Goal: Task Accomplishment & Management: Complete application form

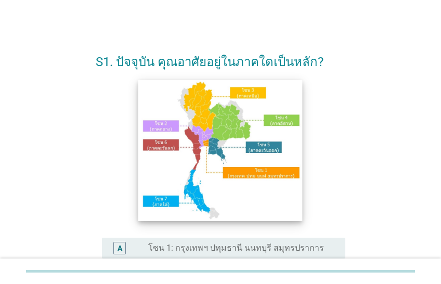
scroll to position [260, 0]
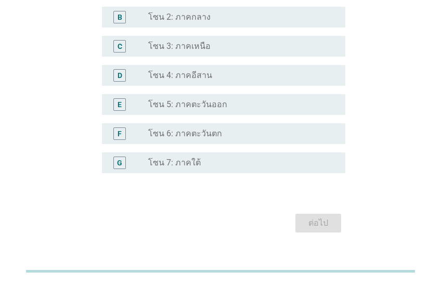
click at [197, 45] on label "โซน 3: ภาคเหนือ" at bounding box center [179, 46] width 62 height 10
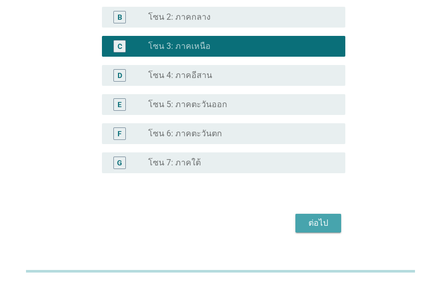
click at [321, 223] on div "ต่อไป" at bounding box center [318, 223] width 29 height 12
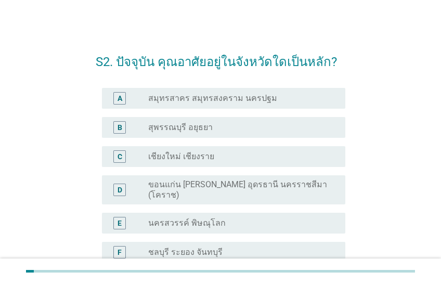
click at [258, 164] on div "C radio_button_unchecked เชียงใหม่ เชียงราย" at bounding box center [223, 156] width 243 height 21
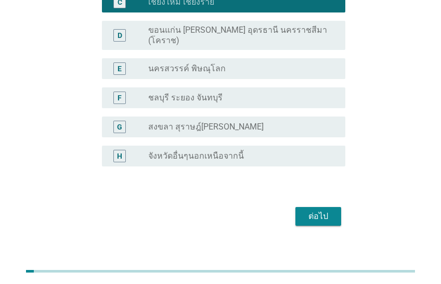
scroll to position [158, 0]
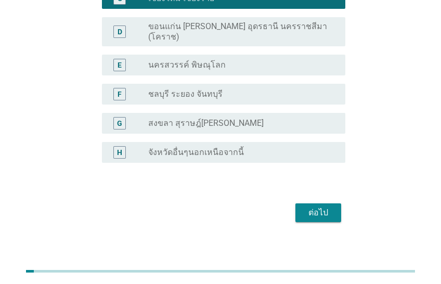
click at [323, 209] on div "ต่อไป" at bounding box center [318, 213] width 29 height 12
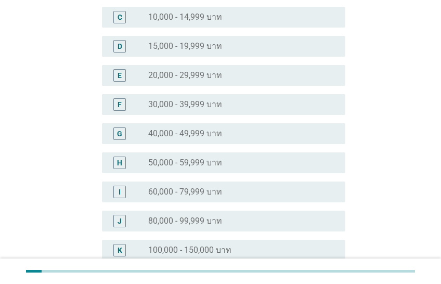
scroll to position [0, 0]
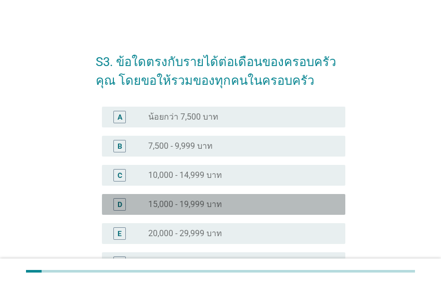
click at [229, 203] on div "radio_button_unchecked 15,000 - 19,999 บาท" at bounding box center [238, 204] width 181 height 10
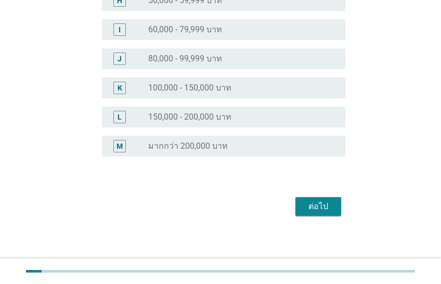
scroll to position [323, 0]
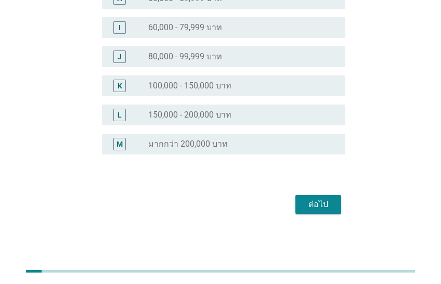
click at [333, 211] on button "ต่อไป" at bounding box center [319, 204] width 46 height 19
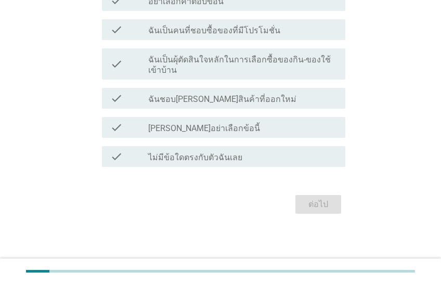
scroll to position [0, 0]
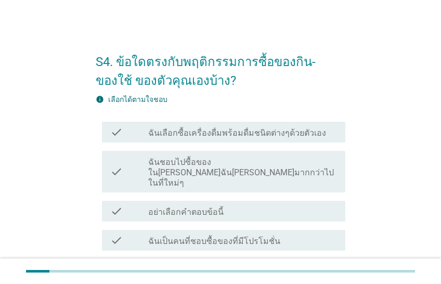
click at [279, 161] on label "ฉันชอบไปซื้อของใน[PERSON_NAME]ฉัน[PERSON_NAME]มากกว่าไปในที่ใหม่ๆ" at bounding box center [242, 172] width 189 height 31
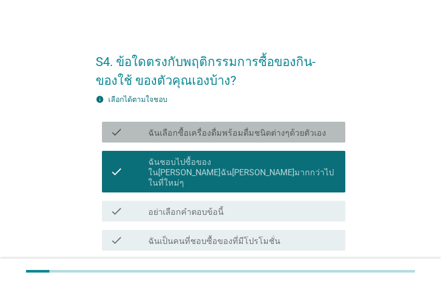
click at [278, 133] on label "ฉันเลือกซื้อเครื่องดื่มพร้อมดื่มชนิดต่างๆด้วยตัวเอง" at bounding box center [237, 133] width 178 height 10
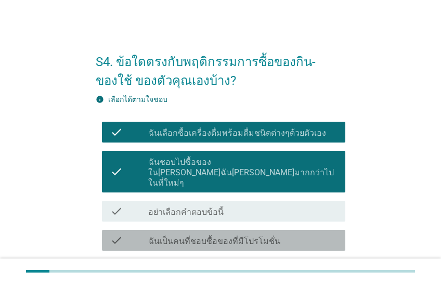
click at [286, 234] on div "check_box_outline_blank ฉันเป็นคนที่ชอบซื้อของที่มีโปรโมชั่น" at bounding box center [242, 240] width 189 height 12
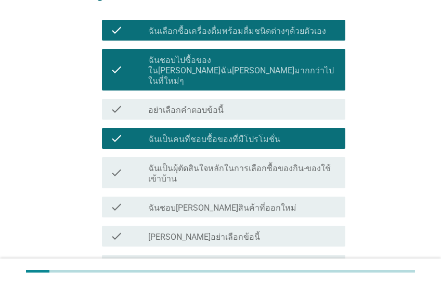
scroll to position [104, 0]
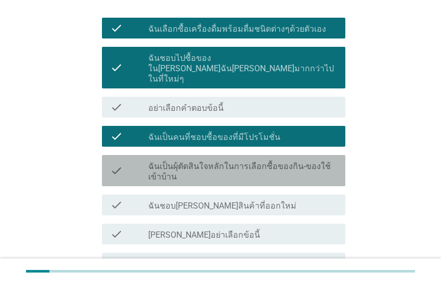
click at [247, 161] on label "ฉันเป็นผุ้ตัดสินใจหลักในการเลือกซื้อของกิน-ของใช้เข้าบ้าน" at bounding box center [242, 171] width 189 height 21
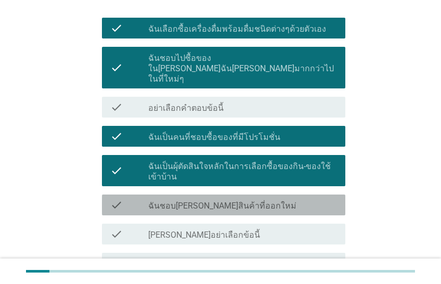
click at [254, 199] on div "check_box_outline_blank ฉันชอบ[PERSON_NAME]สินค้าที่ออกใหม่" at bounding box center [242, 205] width 189 height 12
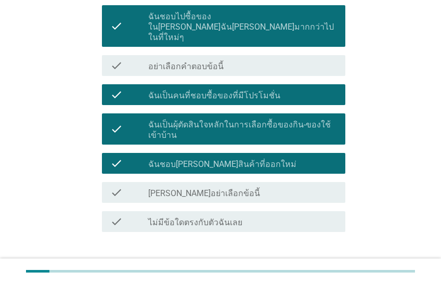
scroll to position [190, 0]
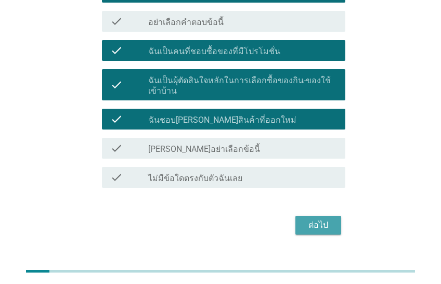
click at [310, 219] on div "ต่อไป" at bounding box center [318, 225] width 29 height 12
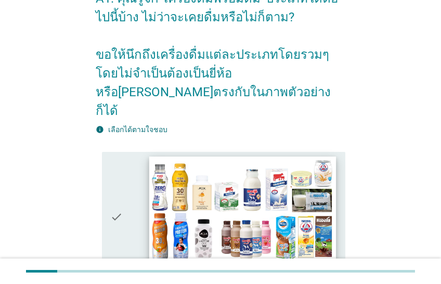
scroll to position [156, 0]
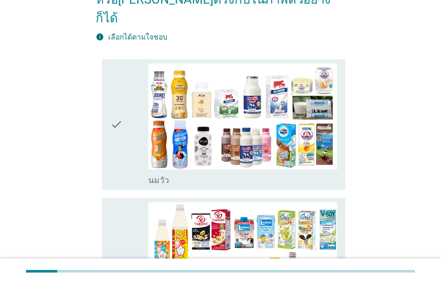
click at [116, 147] on icon "check" at bounding box center [116, 124] width 12 height 122
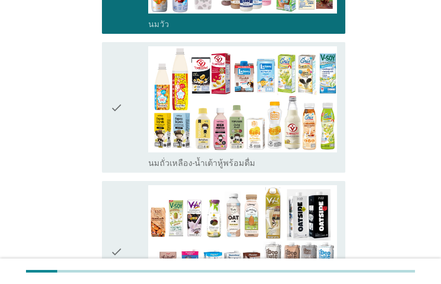
scroll to position [364, 0]
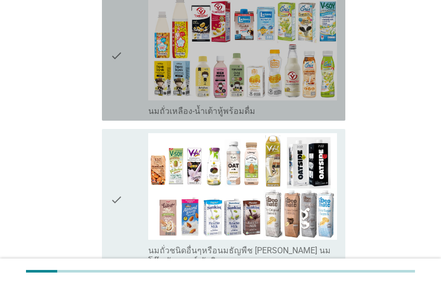
click at [125, 49] on div "check" at bounding box center [129, 55] width 38 height 122
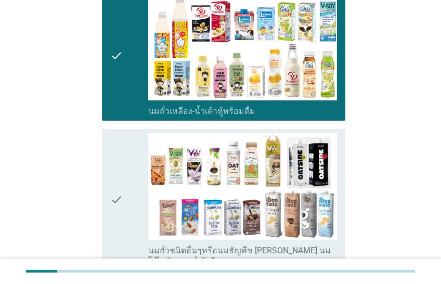
click at [137, 159] on div "check" at bounding box center [129, 199] width 38 height 133
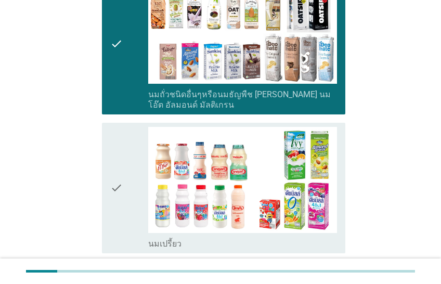
click at [131, 144] on div "check" at bounding box center [129, 188] width 38 height 122
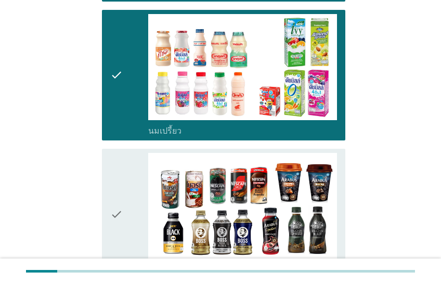
scroll to position [728, 0]
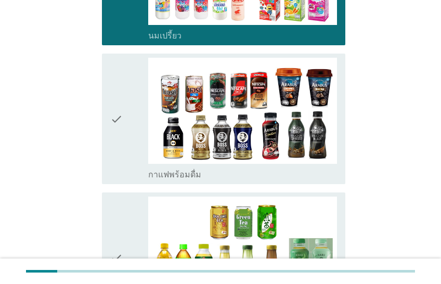
drag, startPoint x: 135, startPoint y: 142, endPoint x: 136, endPoint y: 152, distance: 9.9
click at [136, 142] on div "check" at bounding box center [129, 119] width 38 height 122
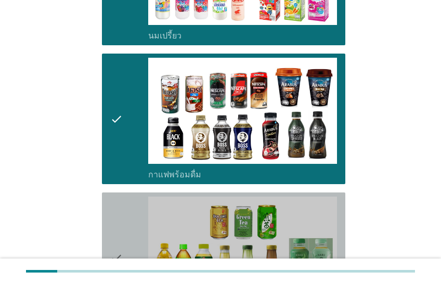
click at [144, 227] on div "check" at bounding box center [129, 258] width 38 height 122
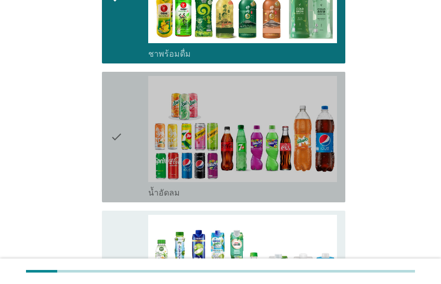
click at [137, 157] on div "check" at bounding box center [129, 137] width 38 height 122
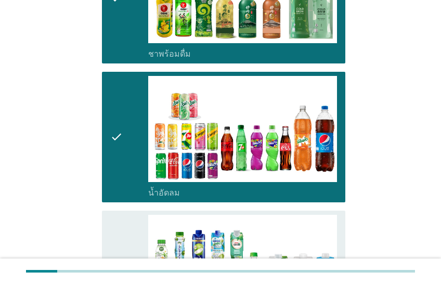
click at [133, 228] on div "check" at bounding box center [129, 276] width 38 height 122
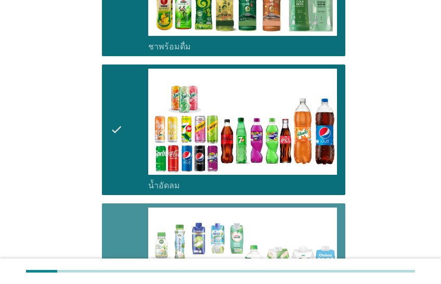
scroll to position [1249, 0]
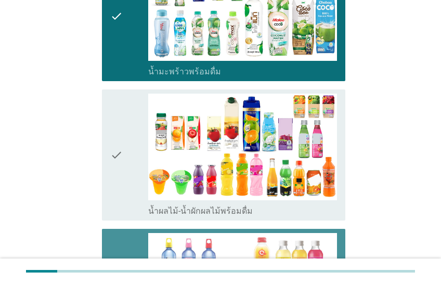
click at [132, 173] on div "check" at bounding box center [129, 155] width 38 height 122
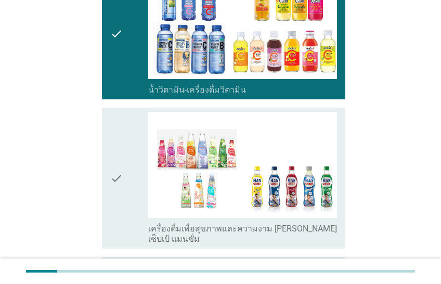
click at [132, 173] on div "check" at bounding box center [129, 178] width 38 height 133
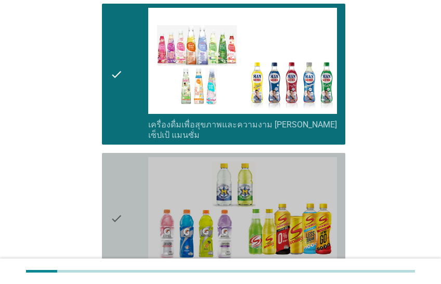
click at [139, 170] on div "check" at bounding box center [129, 218] width 38 height 122
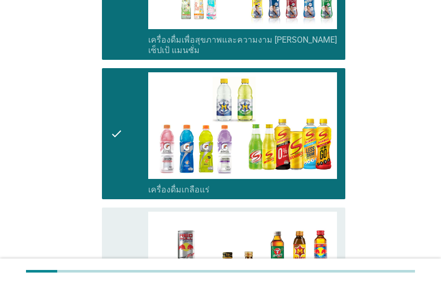
scroll to position [1873, 0]
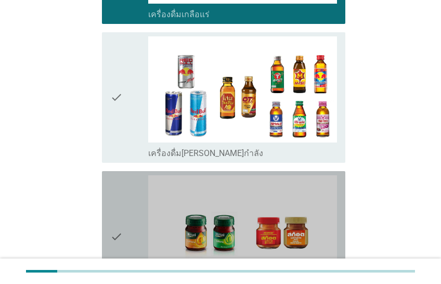
click at [131, 187] on div "check" at bounding box center [129, 236] width 38 height 122
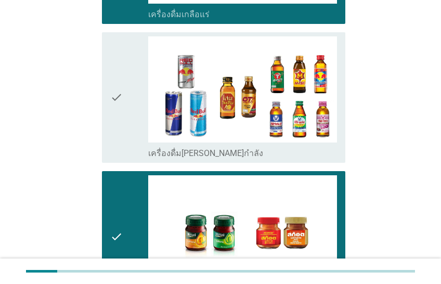
click at [131, 94] on div "check" at bounding box center [129, 97] width 38 height 122
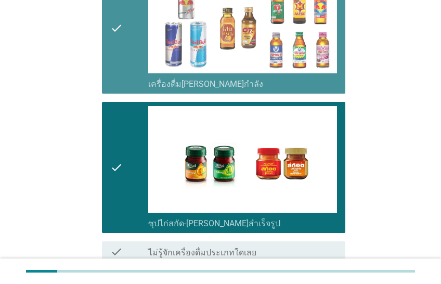
scroll to position [2008, 0]
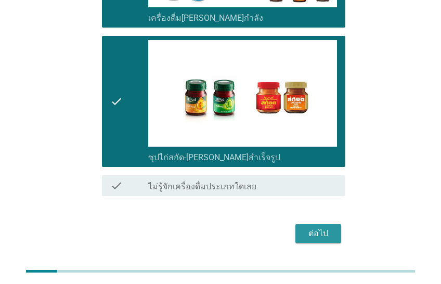
click at [314, 227] on div "ต่อไป" at bounding box center [318, 233] width 29 height 12
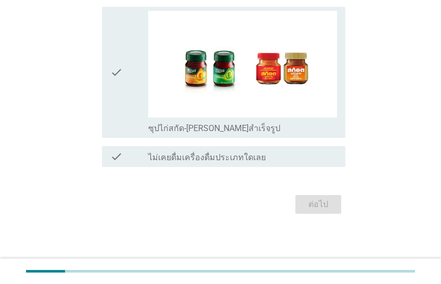
scroll to position [0, 0]
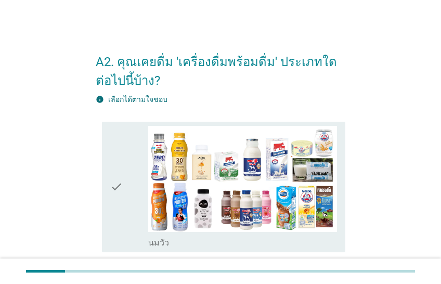
drag, startPoint x: 357, startPoint y: 91, endPoint x: 351, endPoint y: 91, distance: 6.2
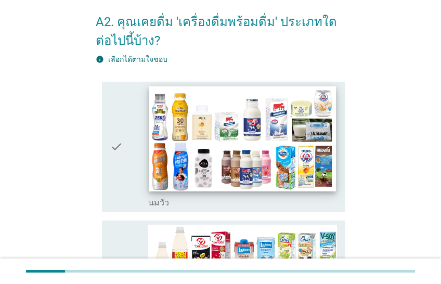
scroll to position [52, 0]
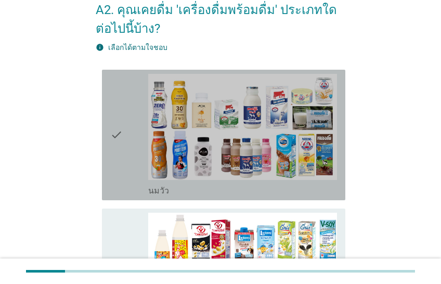
click at [107, 125] on div "check check_box_outline_blank [PERSON_NAME]" at bounding box center [223, 135] width 243 height 131
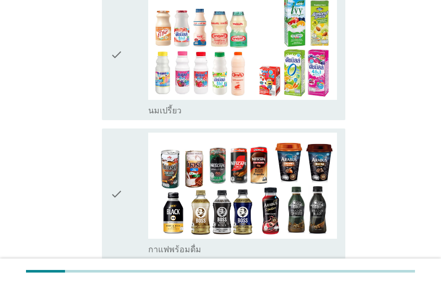
scroll to position [572, 0]
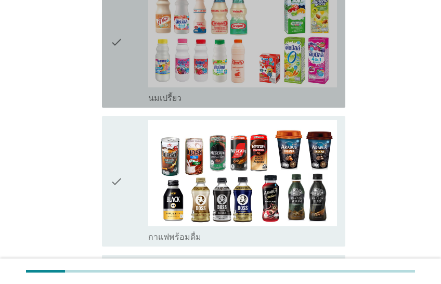
click at [145, 82] on div "check" at bounding box center [129, 42] width 38 height 122
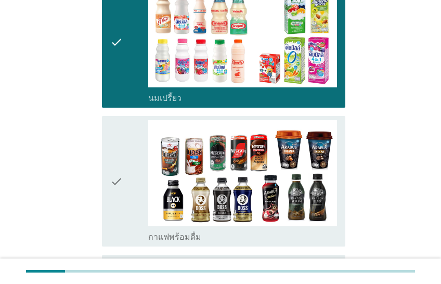
click at [126, 164] on div "check" at bounding box center [129, 181] width 38 height 122
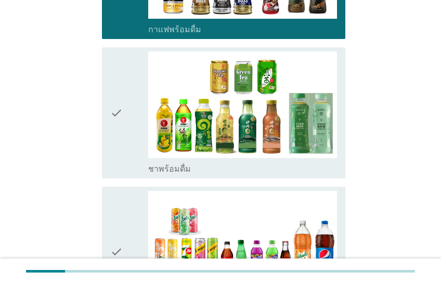
scroll to position [780, 0]
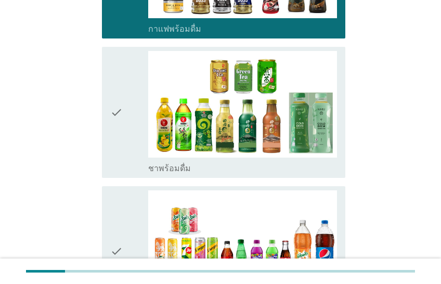
click at [131, 154] on div "check" at bounding box center [129, 112] width 38 height 122
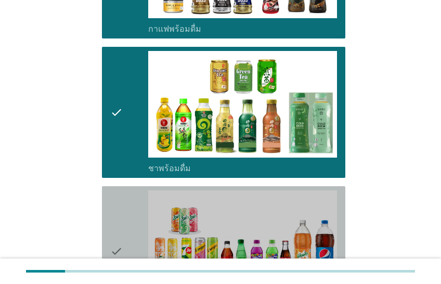
click at [136, 209] on div "check" at bounding box center [129, 251] width 38 height 122
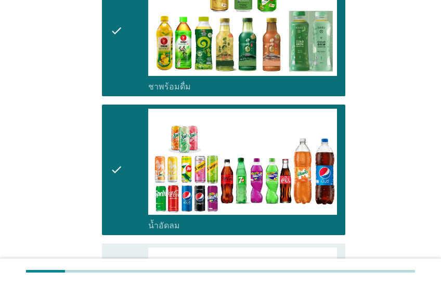
scroll to position [989, 0]
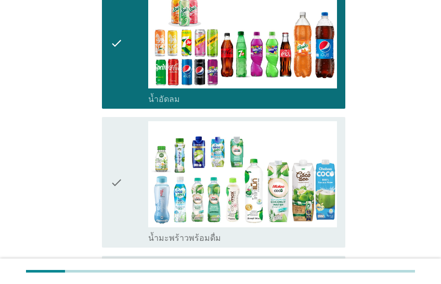
click at [138, 86] on div "check" at bounding box center [129, 43] width 38 height 122
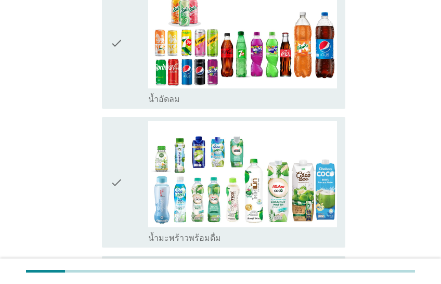
click at [133, 167] on div "check" at bounding box center [129, 182] width 38 height 122
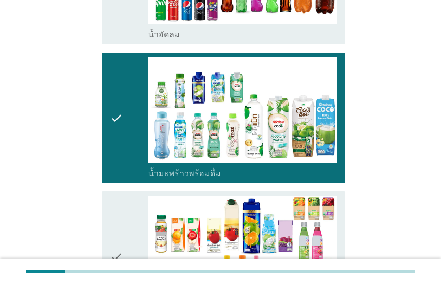
scroll to position [1145, 0]
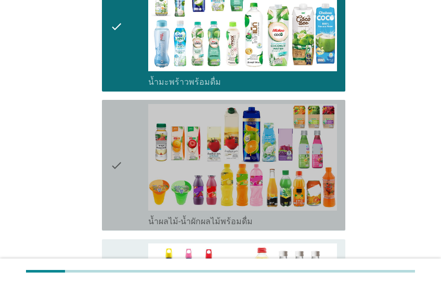
click at [136, 160] on div "check" at bounding box center [129, 165] width 38 height 122
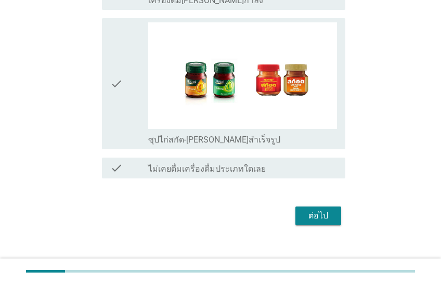
scroll to position [1933, 0]
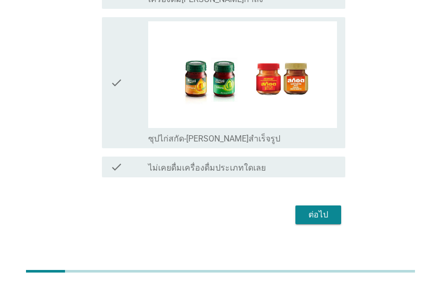
click at [323, 210] on div "ต่อไป" at bounding box center [318, 215] width 29 height 12
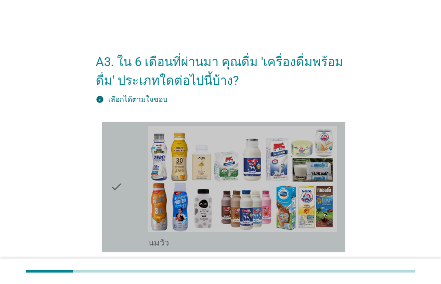
click at [129, 153] on div "check" at bounding box center [129, 187] width 38 height 122
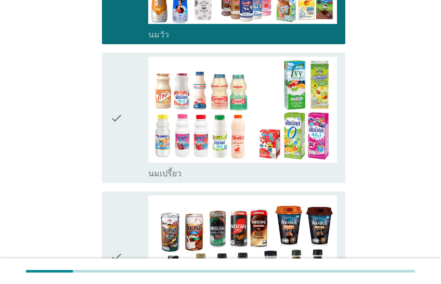
click at [135, 84] on div "check" at bounding box center [129, 118] width 38 height 122
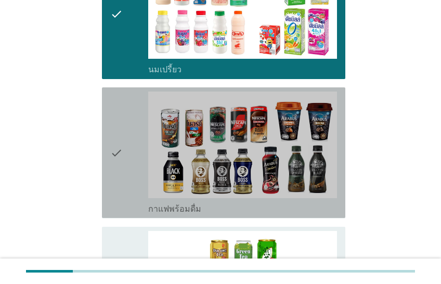
click at [139, 136] on div "check" at bounding box center [129, 153] width 38 height 122
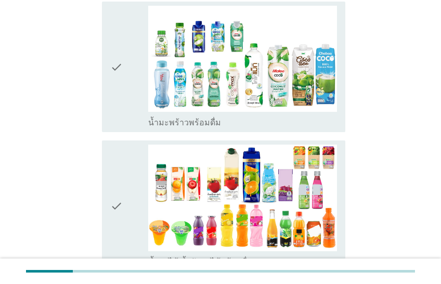
click at [140, 55] on div "check" at bounding box center [129, 67] width 38 height 122
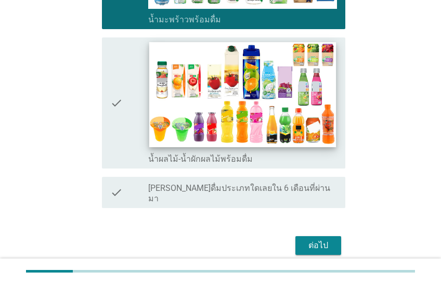
scroll to position [810, 0]
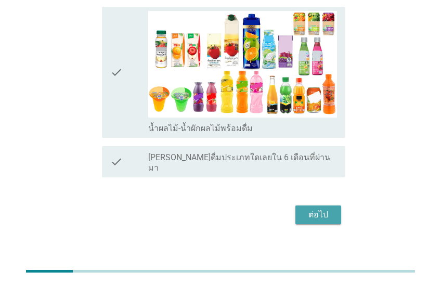
click at [322, 209] on div "ต่อไป" at bounding box center [318, 215] width 29 height 12
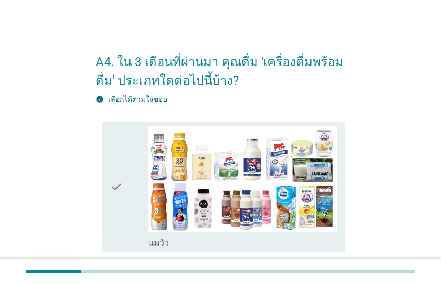
click at [337, 95] on div "info เลือกได้ตามใจชอบ" at bounding box center [221, 99] width 250 height 11
click at [116, 157] on icon "check" at bounding box center [116, 187] width 12 height 122
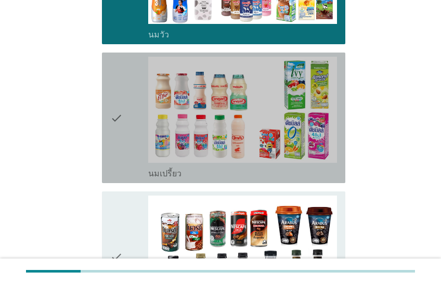
click at [130, 132] on div "check" at bounding box center [129, 118] width 38 height 122
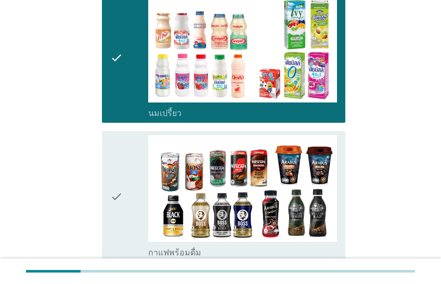
scroll to position [520, 0]
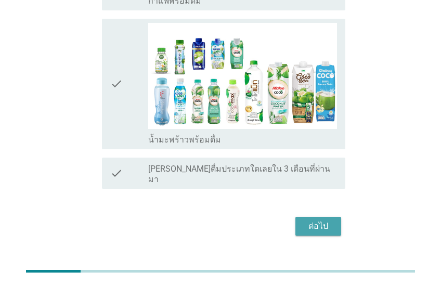
click at [333, 217] on button "ต่อไป" at bounding box center [319, 226] width 46 height 19
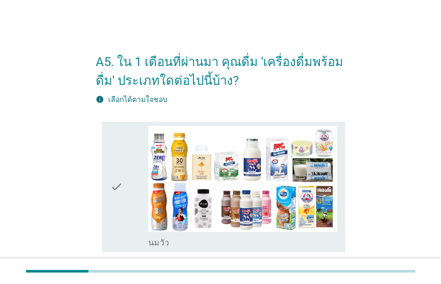
click at [129, 136] on div "check" at bounding box center [129, 187] width 38 height 122
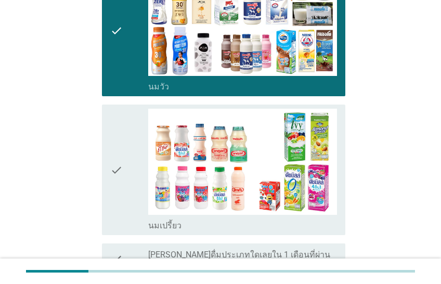
click at [129, 169] on div "check" at bounding box center [129, 170] width 38 height 122
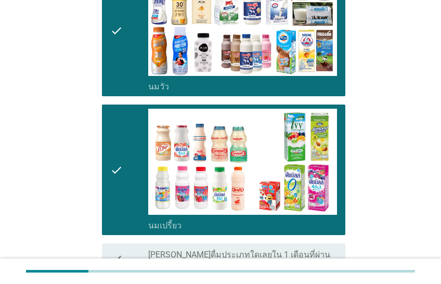
scroll to position [254, 0]
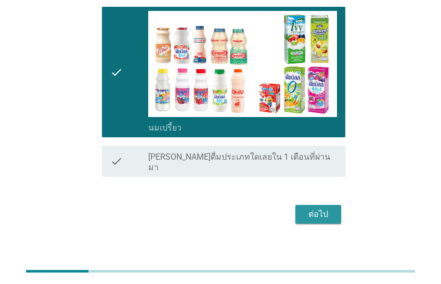
click at [302, 205] on button "ต่อไป" at bounding box center [319, 214] width 46 height 19
